Goal: Task Accomplishment & Management: Manage account settings

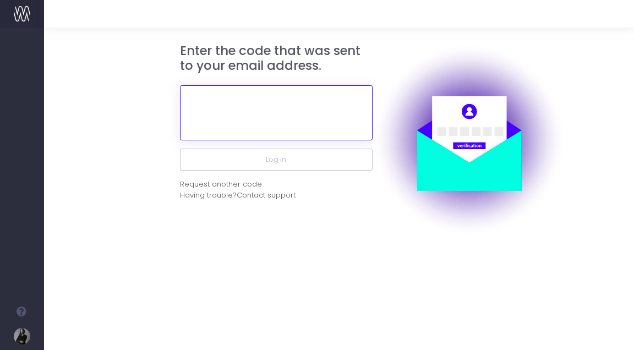
paste input "393211"
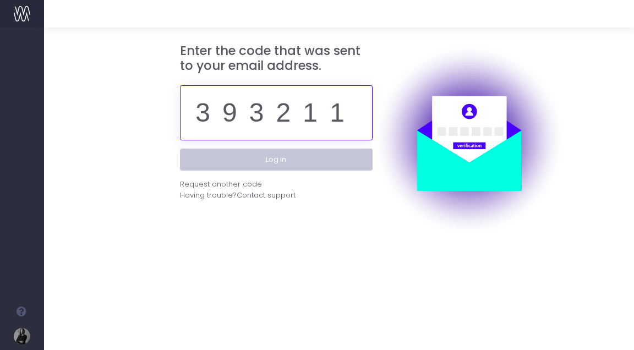
type input "393211"
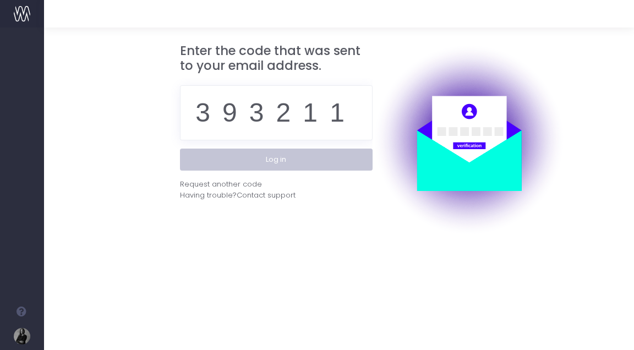
click at [306, 161] on button "Log in" at bounding box center [276, 160] width 193 height 22
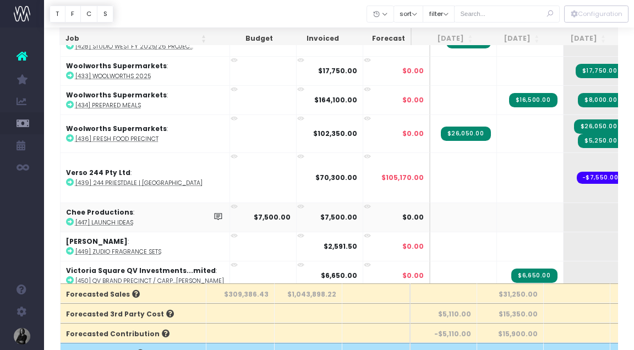
scroll to position [70, 0]
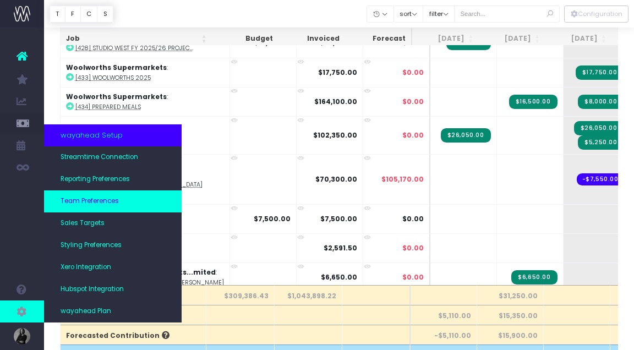
click at [128, 203] on link "Team Preferences" at bounding box center [113, 202] width 138 height 22
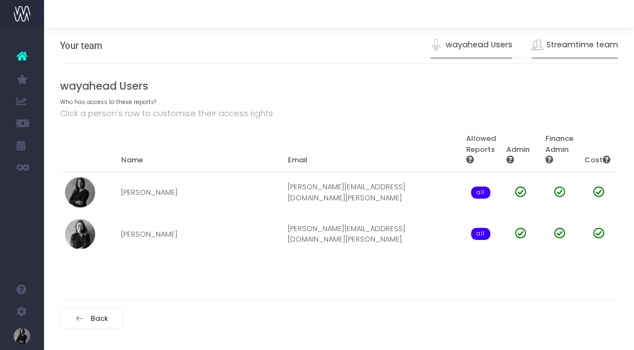
click at [584, 46] on link "Streamtime team" at bounding box center [575, 44] width 87 height 25
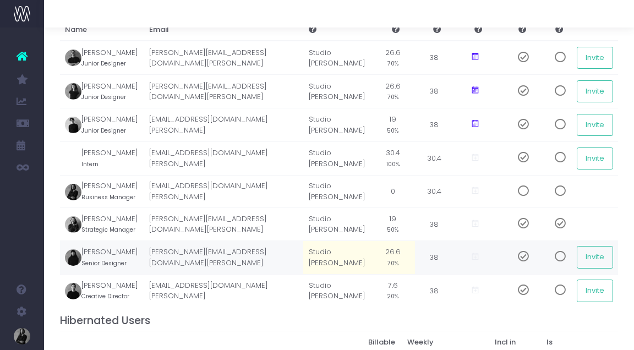
scroll to position [109, 0]
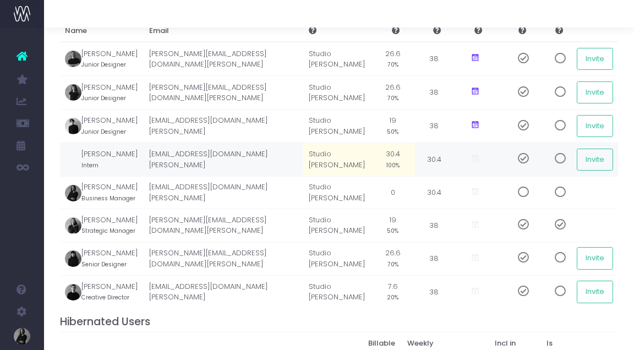
click at [393, 170] on small "100%" at bounding box center [393, 165] width 13 height 10
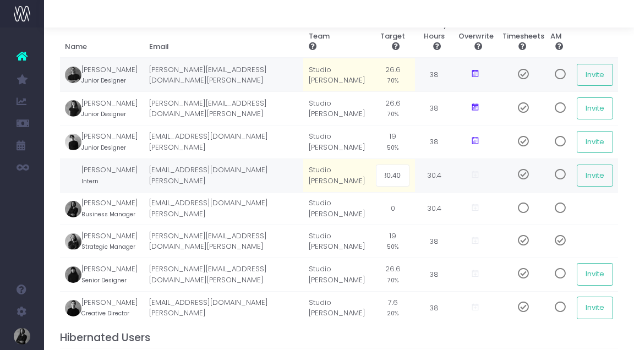
scroll to position [101, 0]
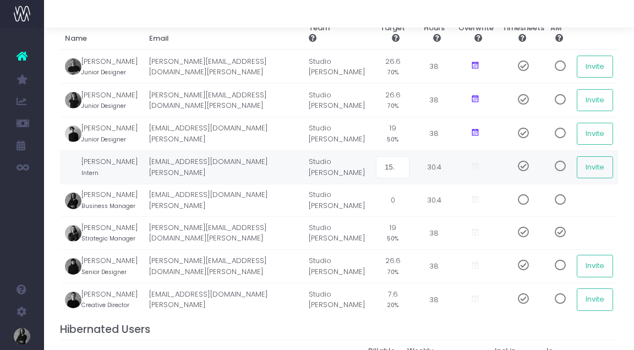
type input "15.2"
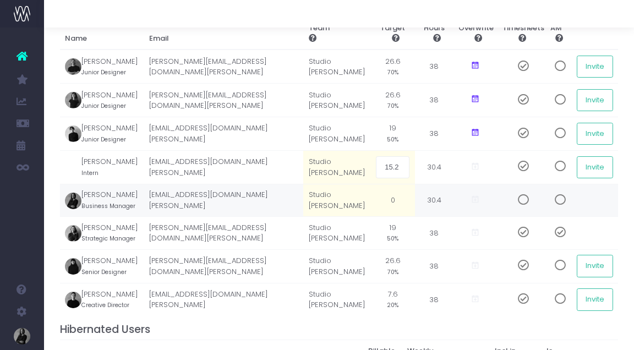
click at [616, 213] on td at bounding box center [595, 200] width 47 height 33
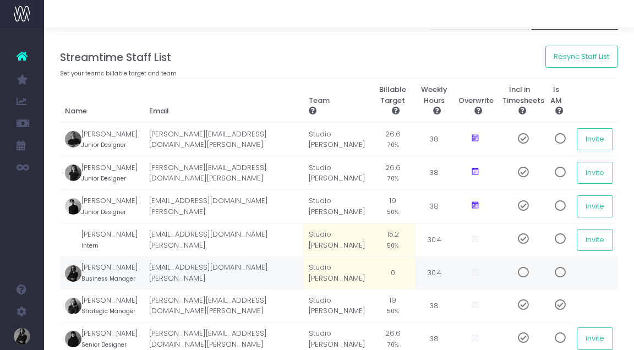
scroll to position [30, 0]
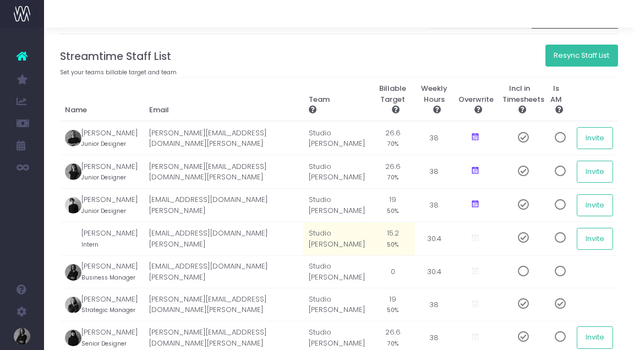
click at [591, 62] on button "Resync Staff List" at bounding box center [582, 56] width 73 height 22
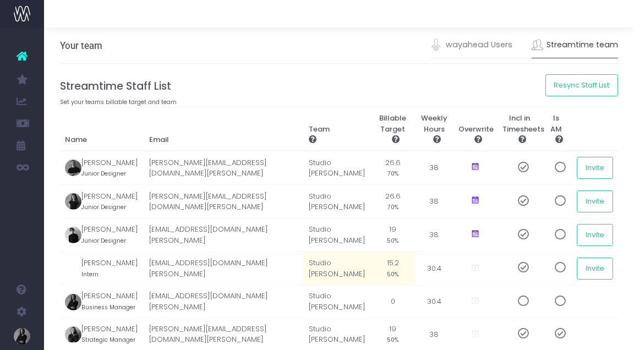
scroll to position [0, 0]
